Goal: Task Accomplishment & Management: Use online tool/utility

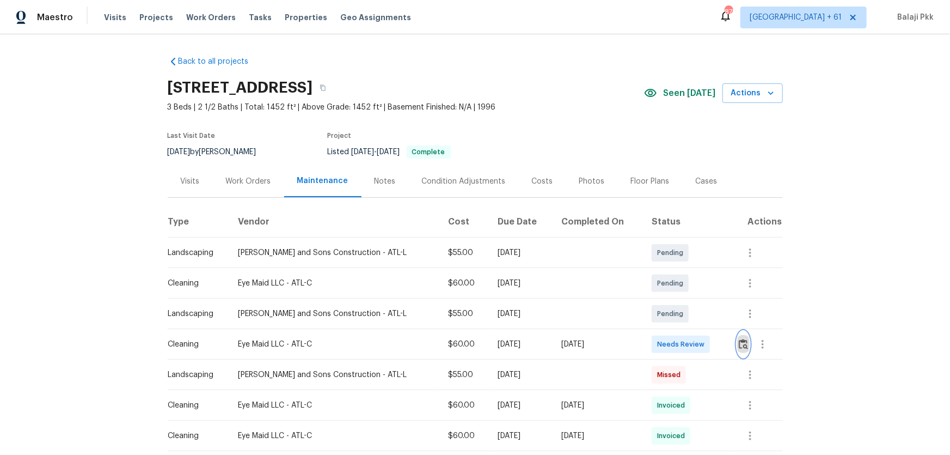
click at [676, 300] on img "button" at bounding box center [743, 344] width 9 height 10
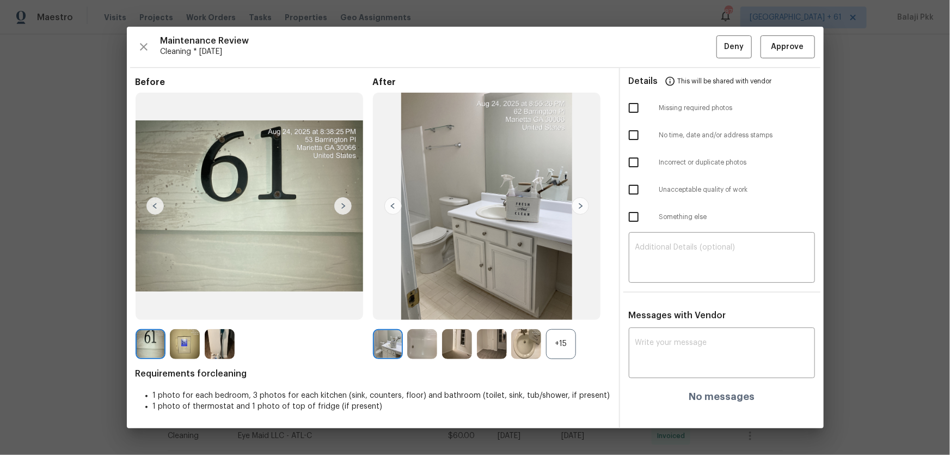
click at [550, 300] on div "+15" at bounding box center [561, 344] width 30 height 30
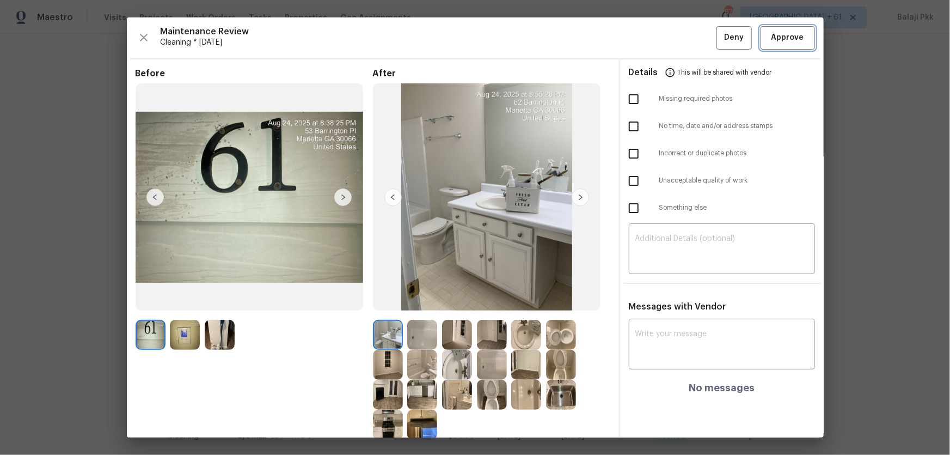
click at [676, 38] on span "Approve" at bounding box center [788, 38] width 33 height 14
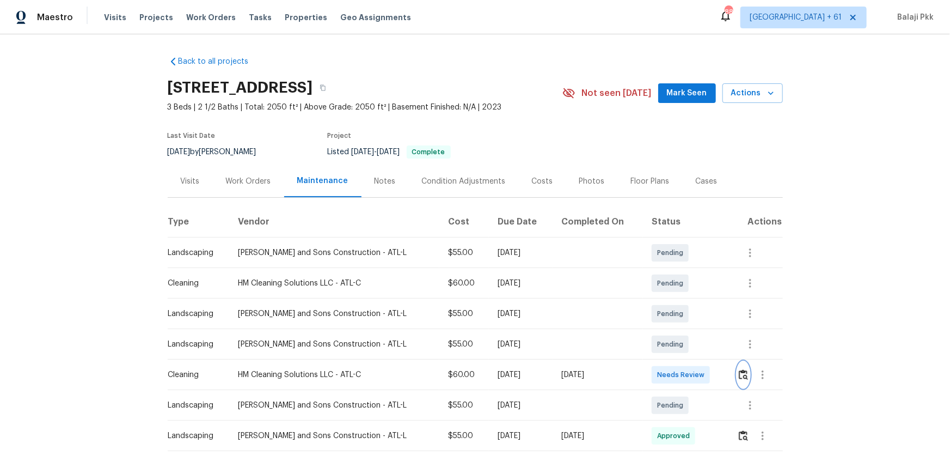
click at [676, 300] on img "button" at bounding box center [743, 374] width 9 height 10
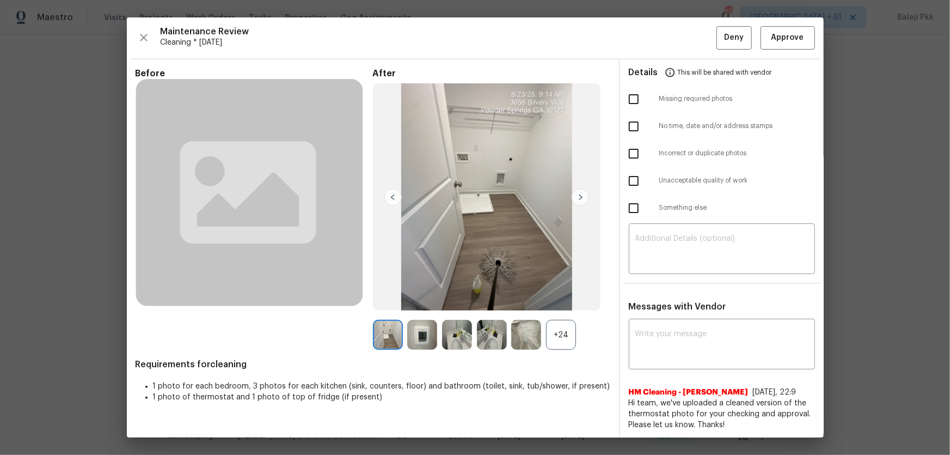
click at [568, 300] on div "+24" at bounding box center [561, 335] width 30 height 30
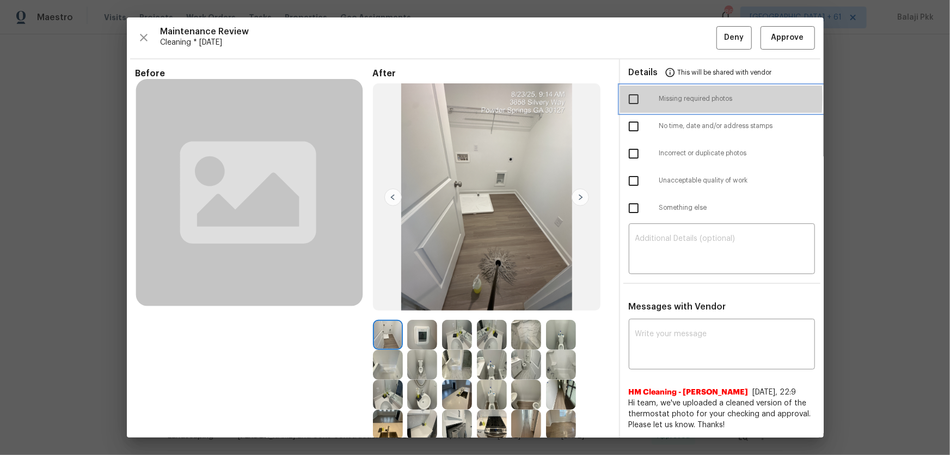
click at [644, 98] on div at bounding box center [644, 99] width 31 height 23
click at [643, 99] on div at bounding box center [644, 99] width 31 height 23
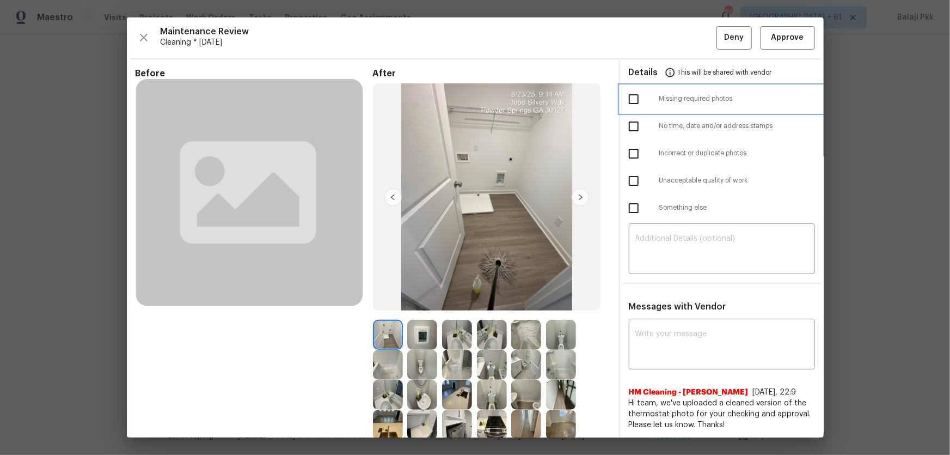
click at [642, 99] on div at bounding box center [644, 99] width 31 height 23
click at [625, 99] on input "checkbox" at bounding box center [634, 99] width 23 height 23
checkbox input "true"
click at [676, 259] on textarea at bounding box center [722, 250] width 173 height 31
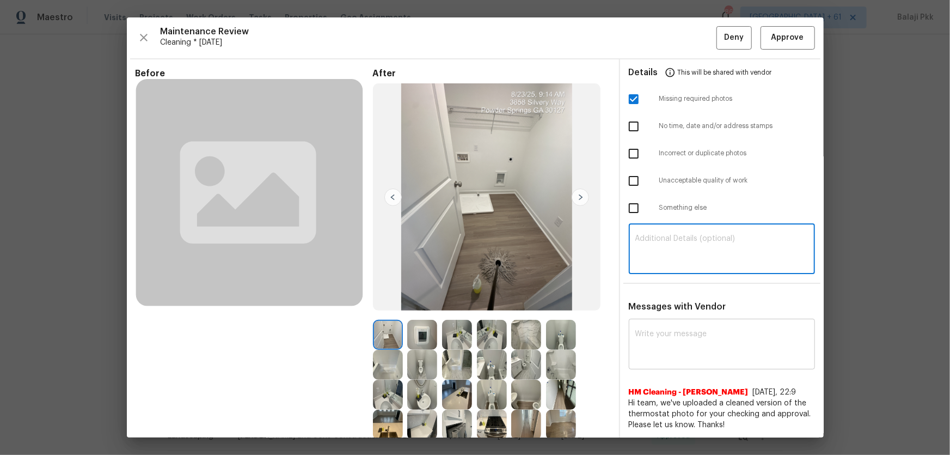
paste textarea "Maintenance Audit Team: Hello! Unfortunately, this Cleaning visit completed on …"
type textarea "Maintenance Audit Team: Hello! Unfortunately, this Cleaning visit completed on …"
click at [676, 300] on textarea at bounding box center [722, 345] width 173 height 31
paste textarea "Maintenance Audit Team: Hello! Unfortunately, this Cleaning visit completed on …"
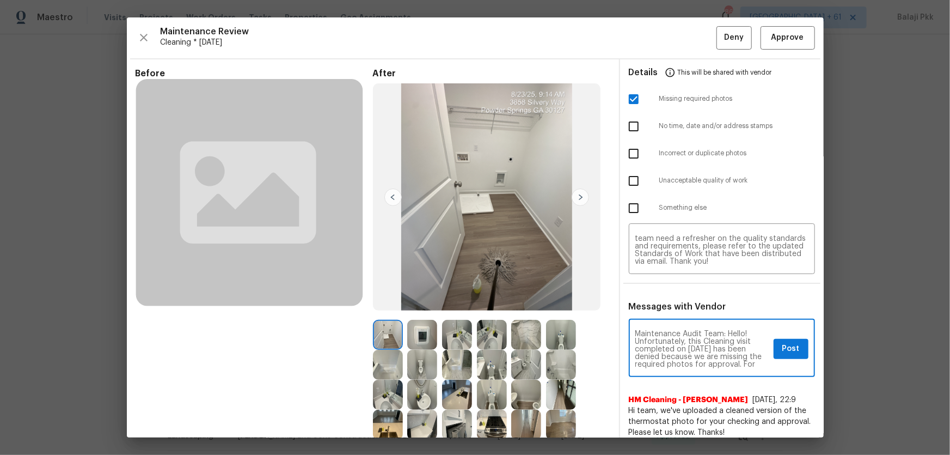
scroll to position [122, 0]
type textarea "Maintenance Audit Team: Hello! Unfortunately, this Cleaning visit completed on …"
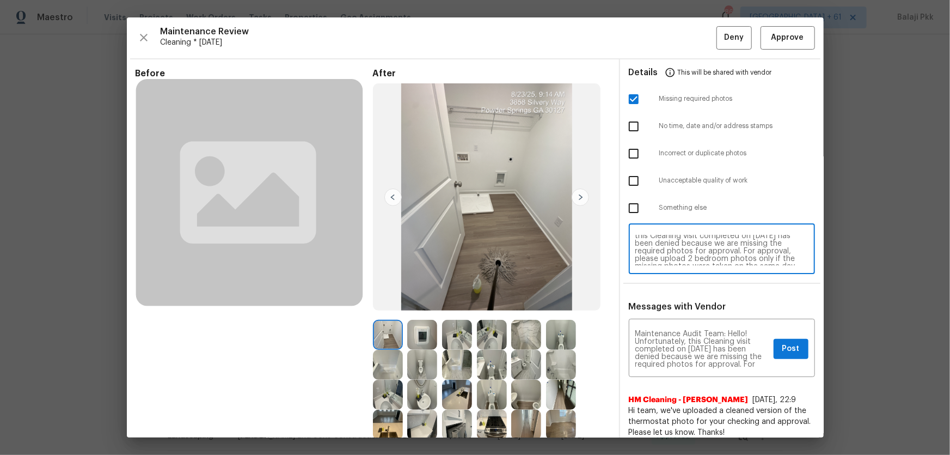
scroll to position [31, 0]
drag, startPoint x: 789, startPoint y: 344, endPoint x: 782, endPoint y: 306, distance: 39.3
click at [676, 300] on span "Post" at bounding box center [791, 349] width 17 height 14
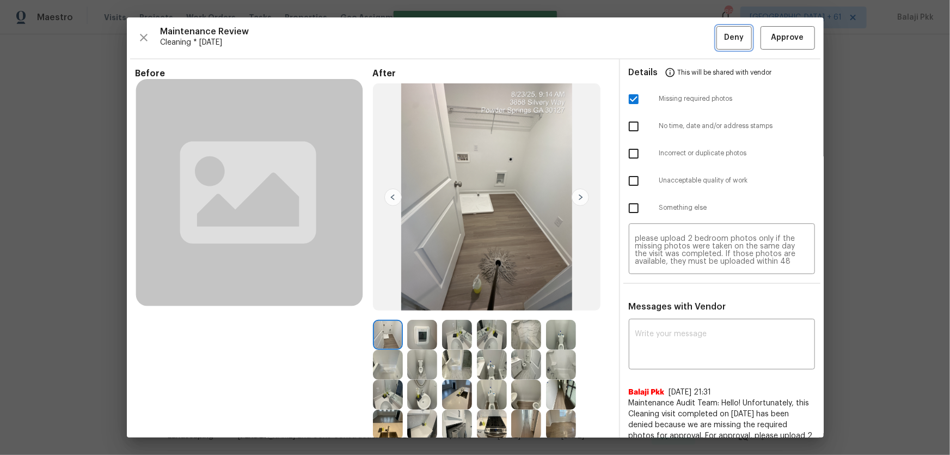
click at [676, 38] on span "Deny" at bounding box center [734, 38] width 20 height 14
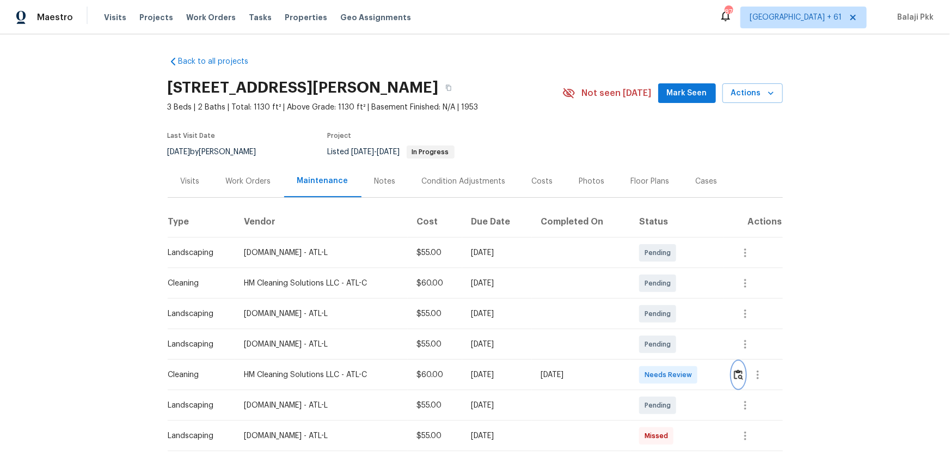
click at [676, 300] on img "button" at bounding box center [738, 374] width 9 height 10
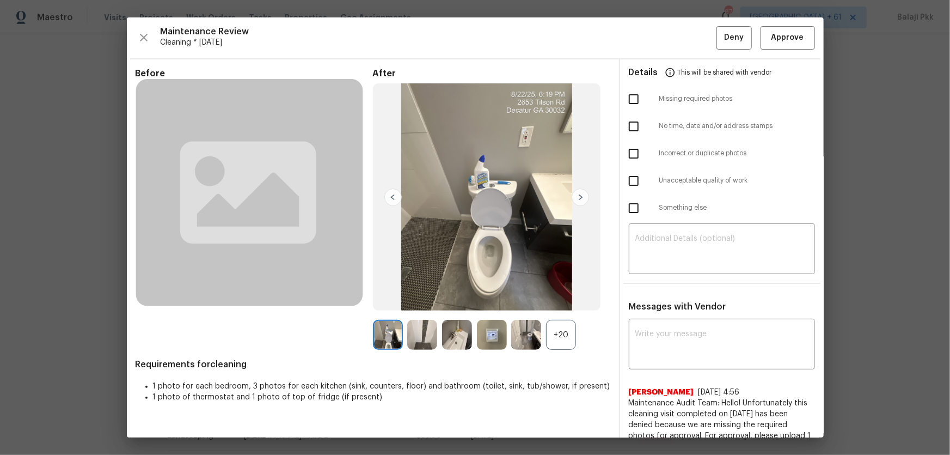
drag, startPoint x: 550, startPoint y: 334, endPoint x: 509, endPoint y: 304, distance: 50.5
click at [521, 300] on div "After +20" at bounding box center [491, 209] width 237 height 282
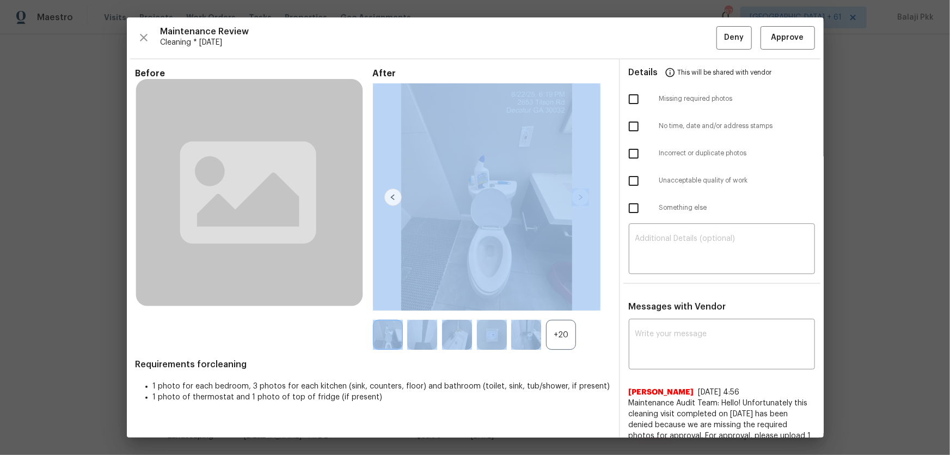
click at [550, 300] on div "+20" at bounding box center [561, 335] width 30 height 30
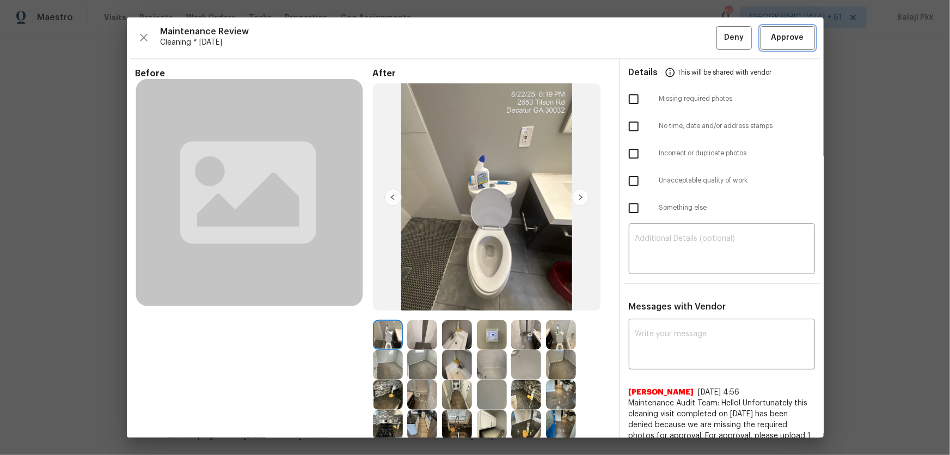
click at [676, 34] on span "Approve" at bounding box center [788, 38] width 33 height 14
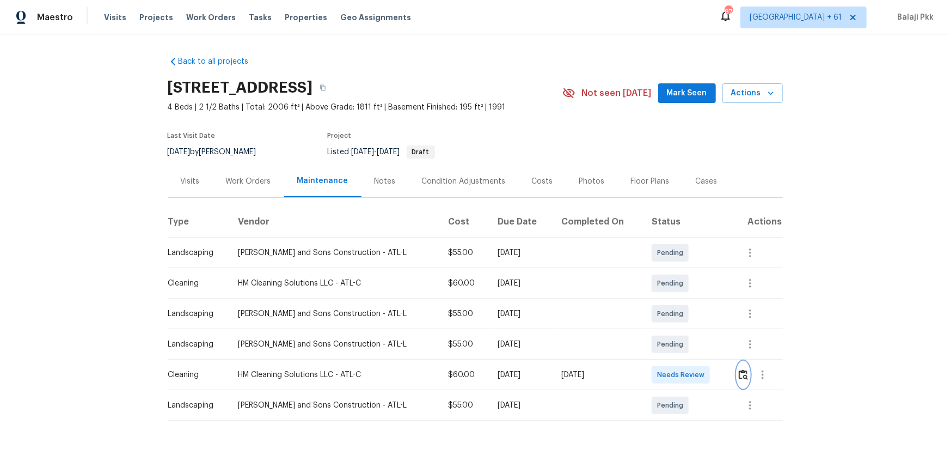
click at [676, 300] on img "button" at bounding box center [743, 374] width 9 height 10
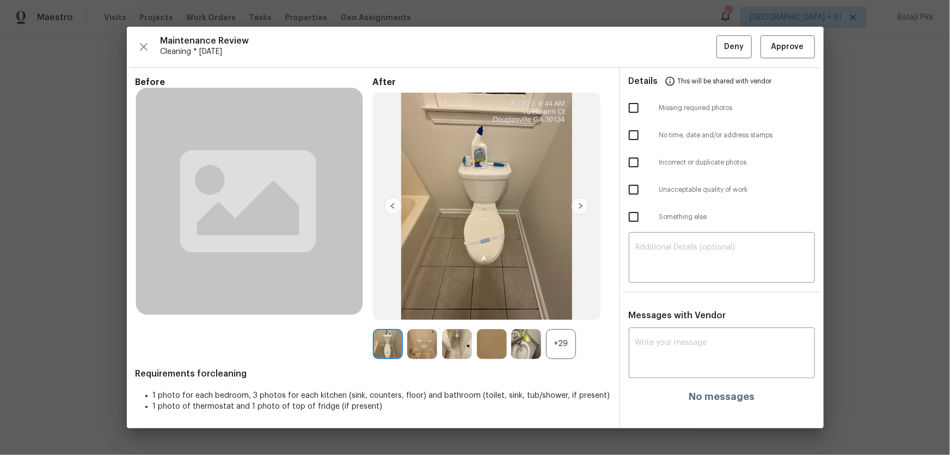
click at [559, 300] on div "+29" at bounding box center [561, 344] width 30 height 30
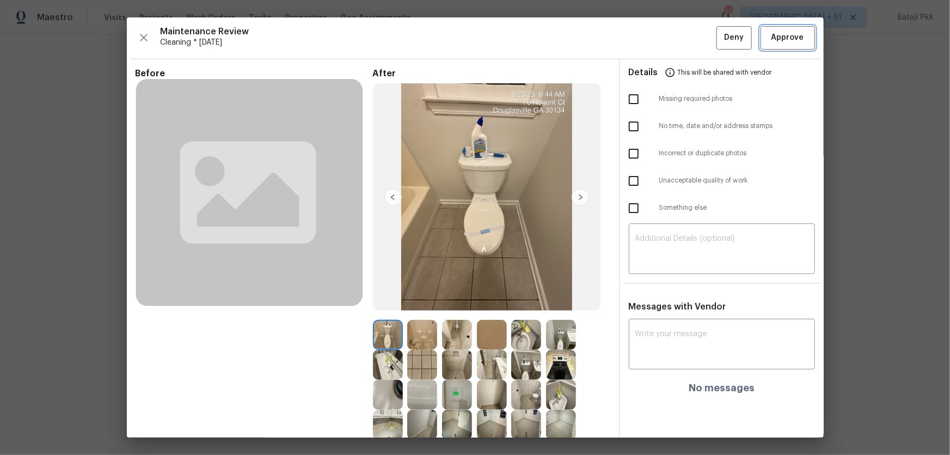
click at [676, 26] on button "Approve" at bounding box center [788, 37] width 54 height 23
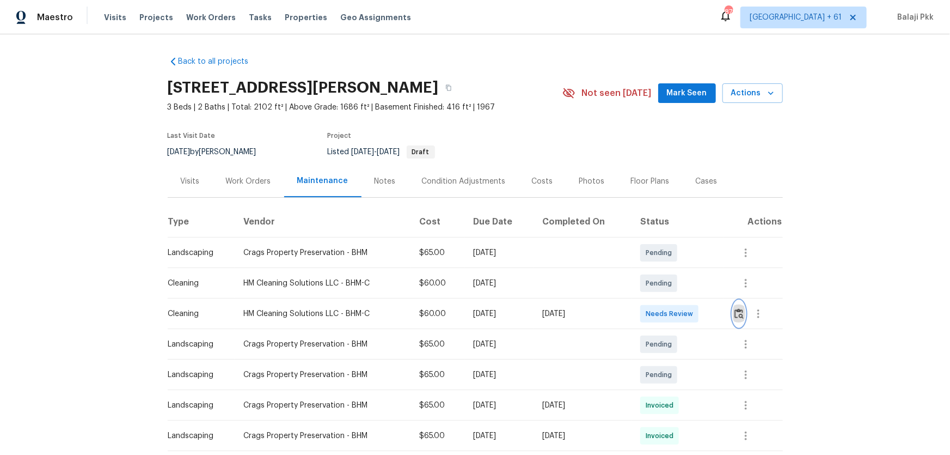
click at [676, 300] on img "button" at bounding box center [739, 313] width 9 height 10
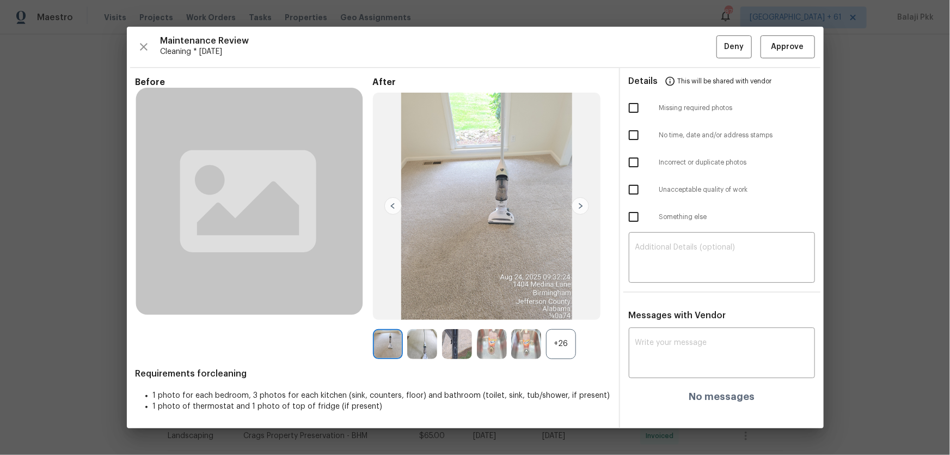
click at [575, 300] on div "+26" at bounding box center [561, 344] width 30 height 30
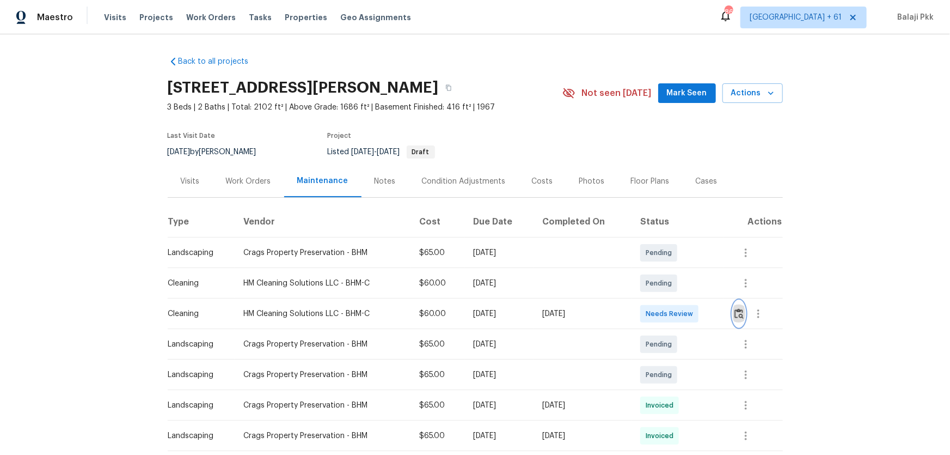
click at [676, 300] on img "button" at bounding box center [739, 313] width 9 height 10
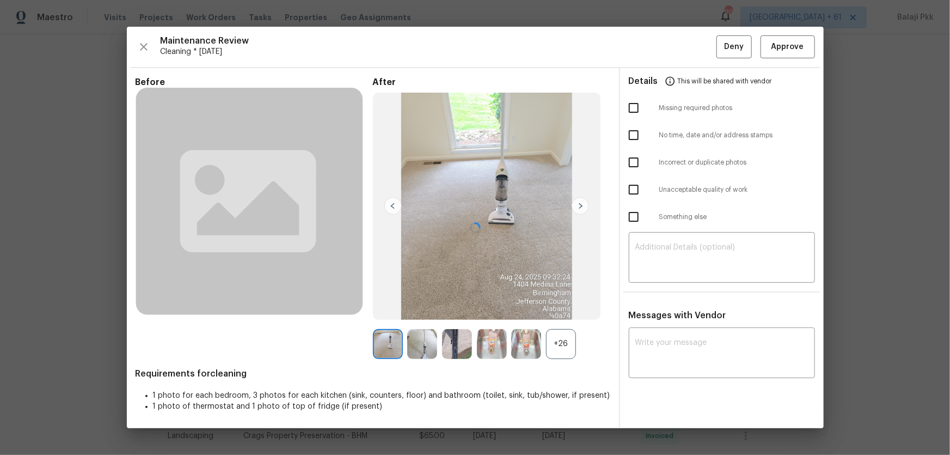
drag, startPoint x: 568, startPoint y: 341, endPoint x: 501, endPoint y: 240, distance: 121.3
click at [568, 300] on div at bounding box center [475, 227] width 697 height 401
click at [560, 300] on div "+26" at bounding box center [561, 344] width 30 height 30
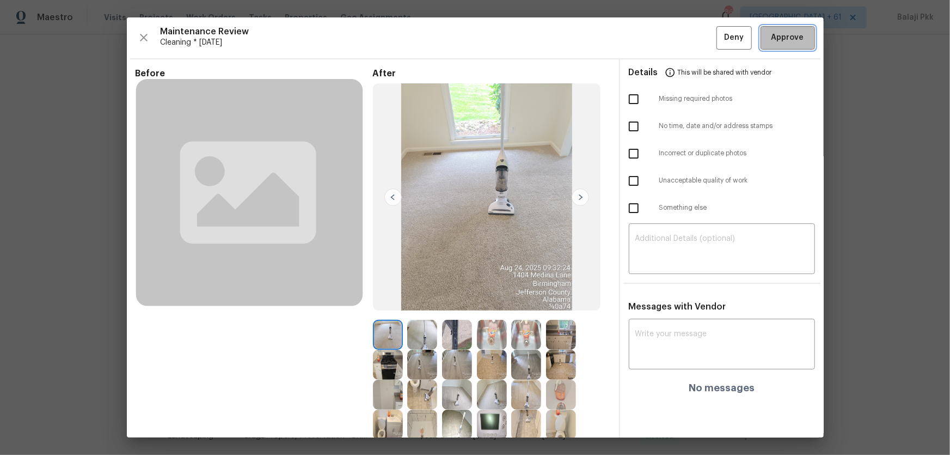
click at [676, 48] on button "Approve" at bounding box center [788, 37] width 54 height 23
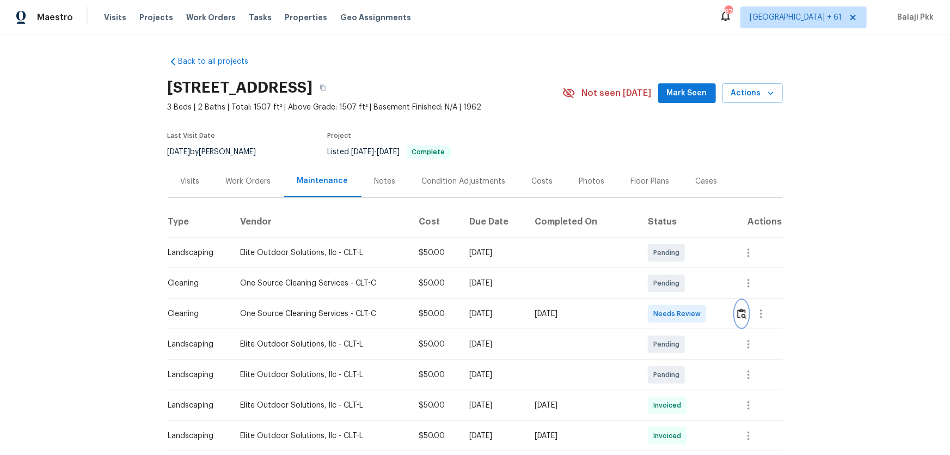
click at [676, 300] on img "button" at bounding box center [741, 313] width 9 height 10
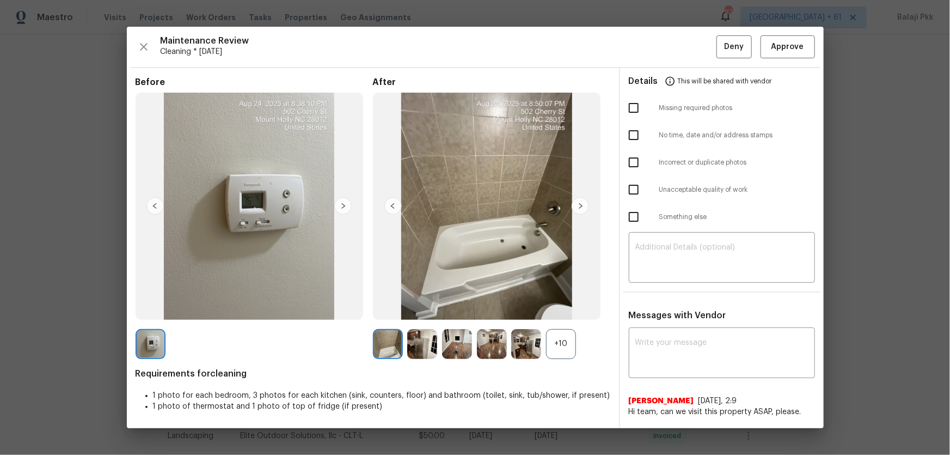
drag, startPoint x: 569, startPoint y: 336, endPoint x: 480, endPoint y: 230, distance: 138.4
click at [568, 300] on div "+10" at bounding box center [561, 344] width 30 height 30
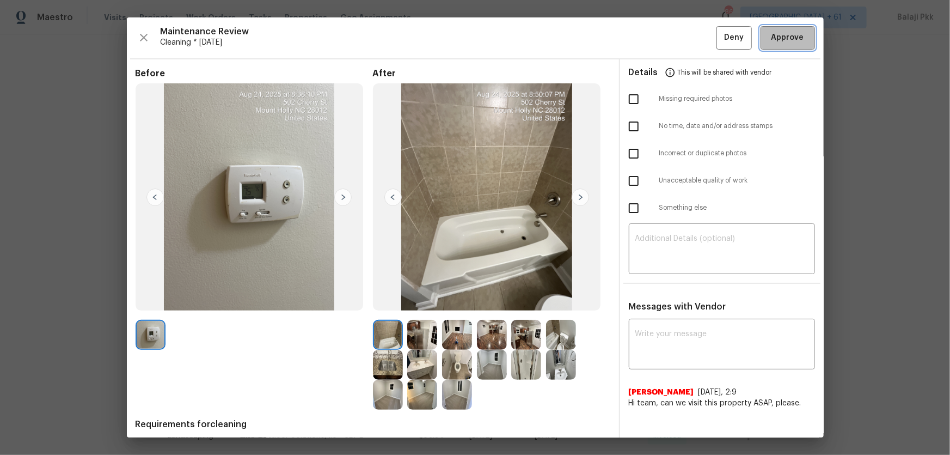
click at [676, 41] on span "Approve" at bounding box center [788, 38] width 33 height 14
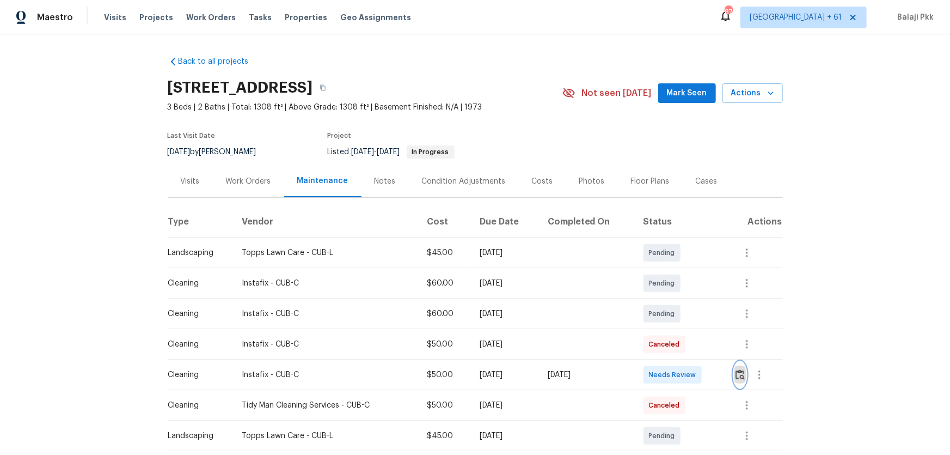
click at [676, 300] on img "button" at bounding box center [740, 374] width 9 height 10
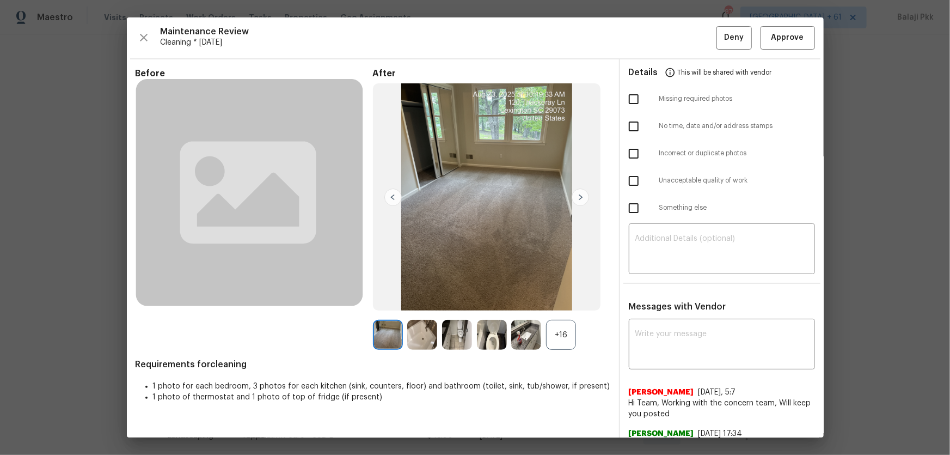
click at [566, 300] on div "+16" at bounding box center [561, 335] width 30 height 30
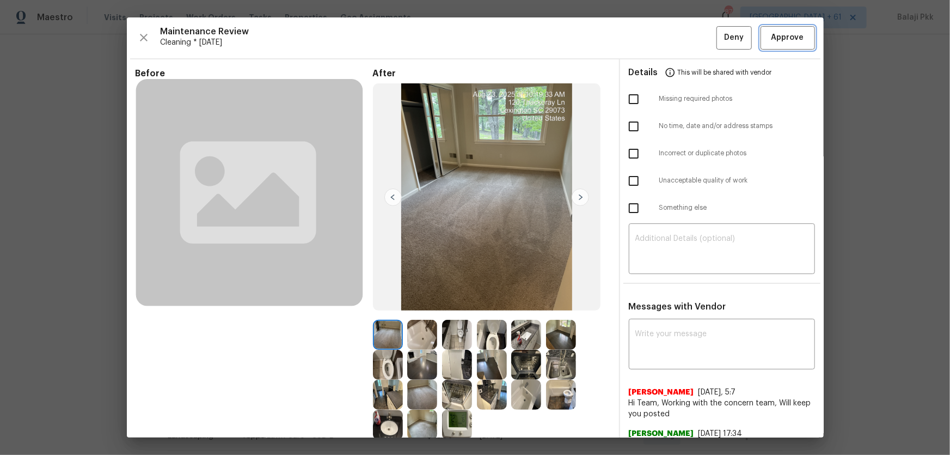
click at [676, 32] on span "Approve" at bounding box center [788, 38] width 33 height 14
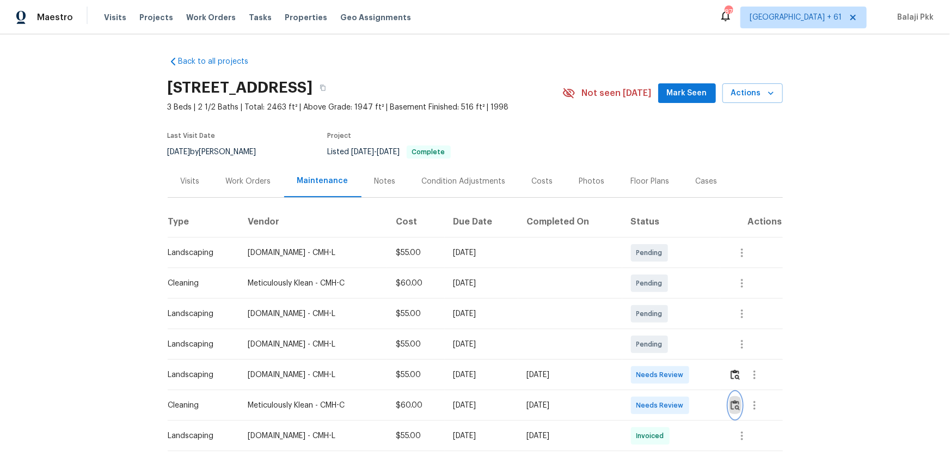
click at [676, 300] on img "button" at bounding box center [735, 405] width 9 height 10
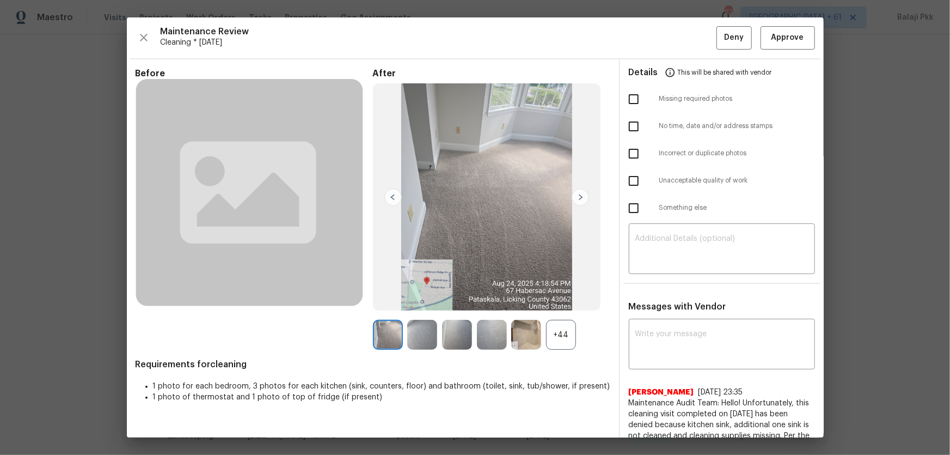
click at [562, 300] on div "+44" at bounding box center [561, 335] width 30 height 30
